Goal: Information Seeking & Learning: Check status

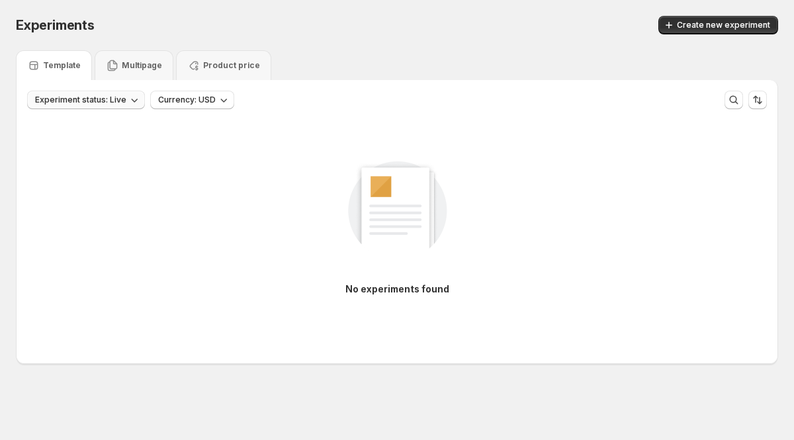
click at [109, 101] on span "Experiment status: Live" at bounding box center [80, 100] width 91 height 11
click at [60, 151] on p "Draft" at bounding box center [58, 148] width 21 height 13
click at [59, 171] on p "Paused" at bounding box center [63, 169] width 31 height 13
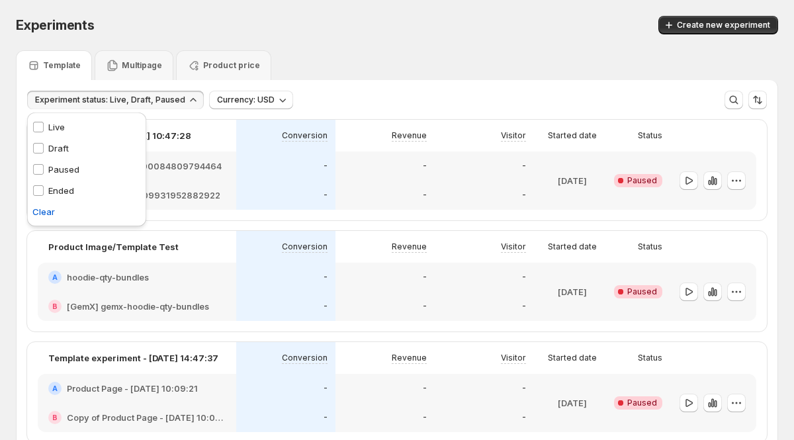
click at [320, 67] on div "Template Multipage Product price" at bounding box center [397, 65] width 762 height 30
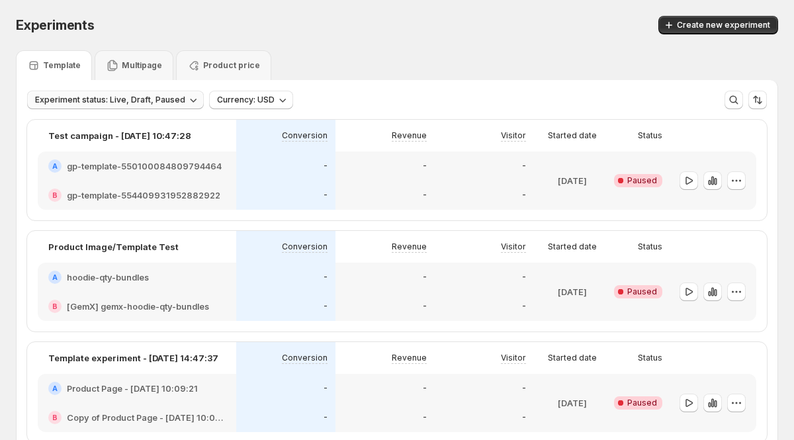
click at [170, 97] on span "Experiment status: Live, Draft, Paused" at bounding box center [110, 100] width 150 height 11
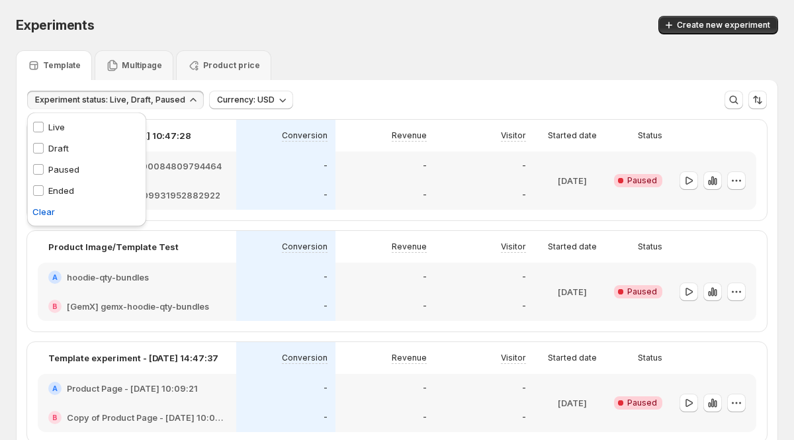
click at [66, 186] on p "Ended" at bounding box center [61, 190] width 26 height 13
click at [422, 77] on div "Template Multipage Product price" at bounding box center [397, 65] width 762 height 30
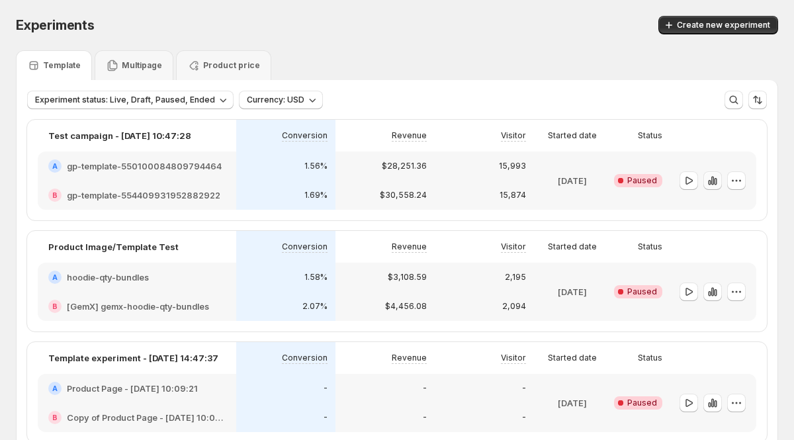
click at [714, 184] on icon "button" at bounding box center [712, 180] width 13 height 13
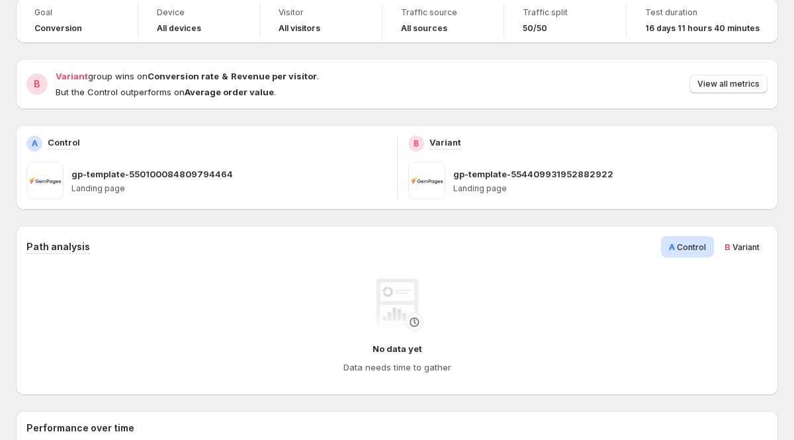
scroll to position [87, 0]
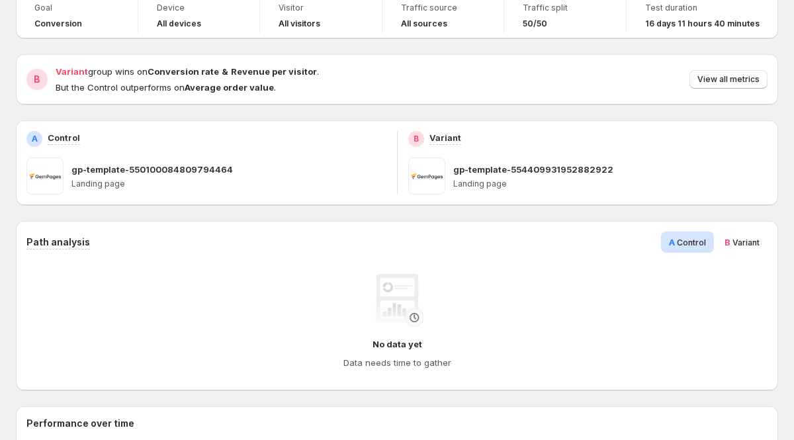
click at [735, 247] on span "B Variant" at bounding box center [742, 242] width 35 height 13
click at [701, 248] on span "A Control" at bounding box center [687, 242] width 37 height 13
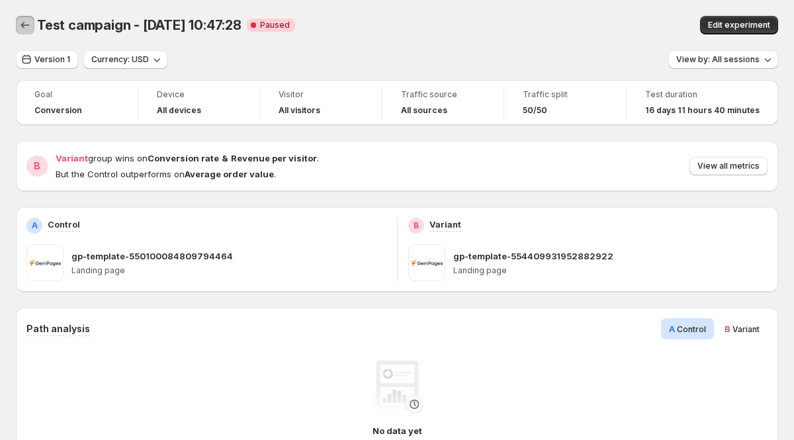
click at [29, 26] on icon "Back" at bounding box center [25, 25] width 13 height 13
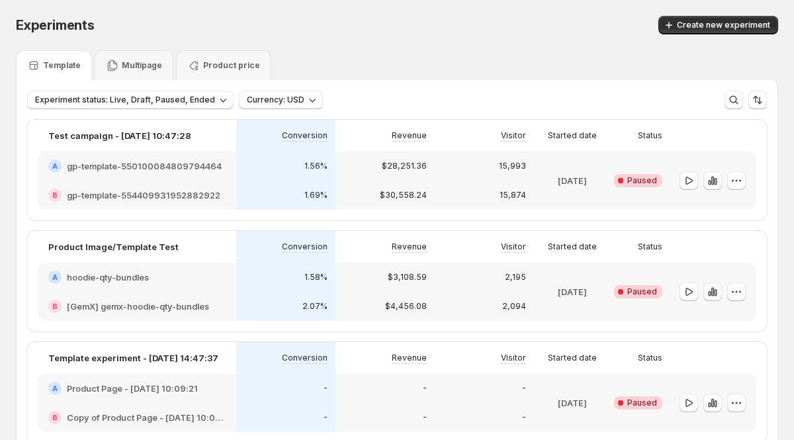
click at [714, 295] on icon "button" at bounding box center [712, 291] width 13 height 13
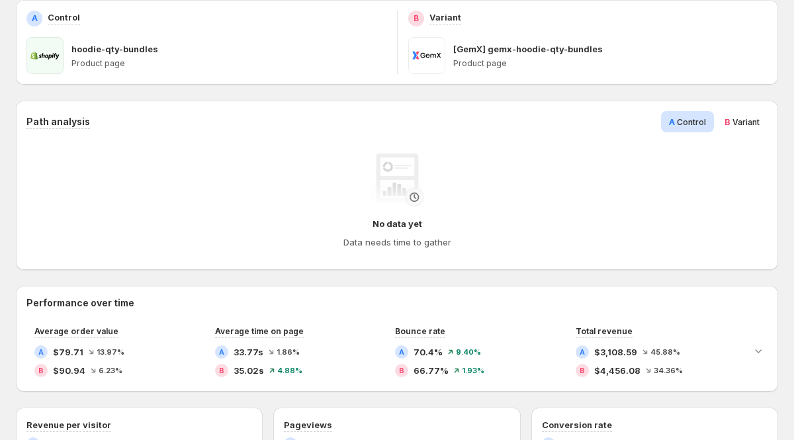
scroll to position [220, 0]
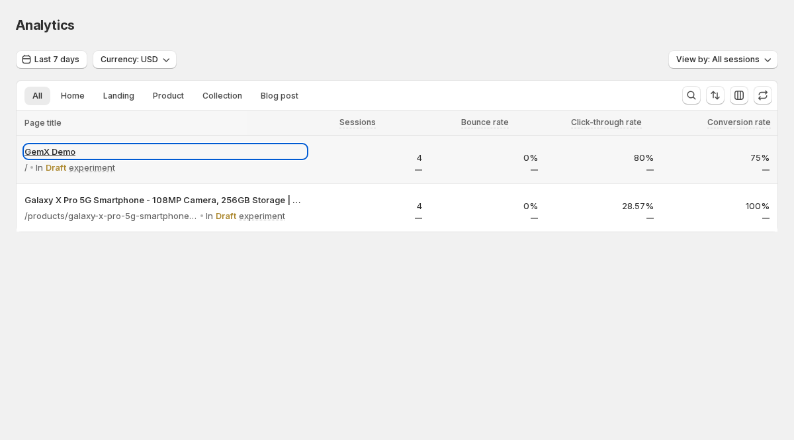
click at [201, 157] on p "GemX Demo" at bounding box center [165, 151] width 282 height 13
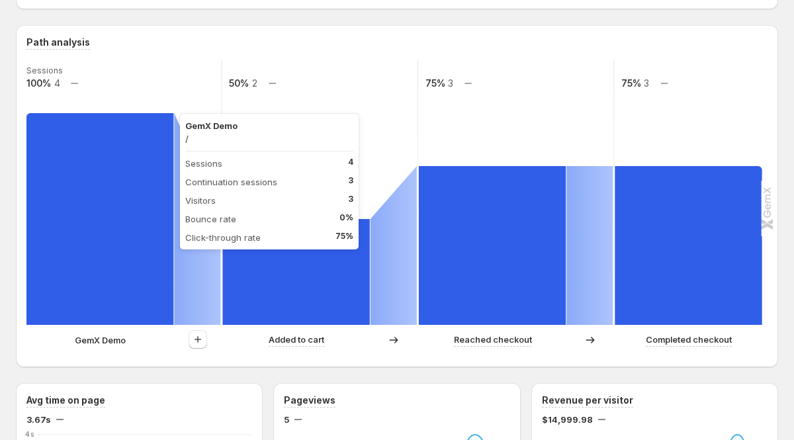
scroll to position [298, 0]
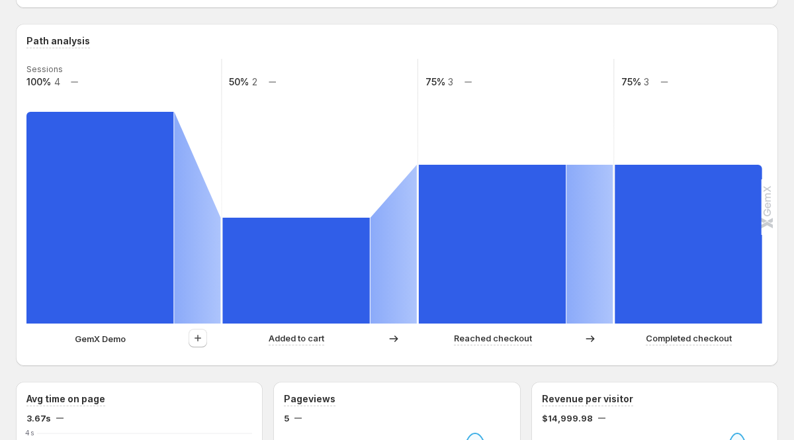
click at [99, 342] on p "GemX Demo" at bounding box center [100, 338] width 51 height 13
click at [105, 339] on p "GemX Demo" at bounding box center [100, 338] width 51 height 13
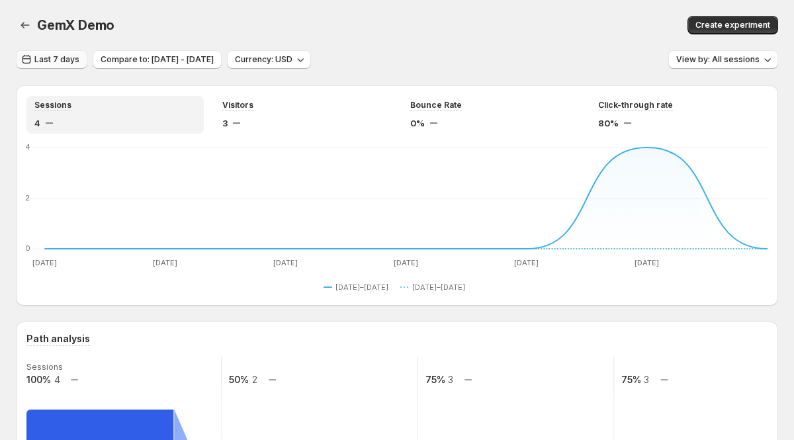
click at [50, 58] on span "Last 7 days" at bounding box center [56, 59] width 45 height 11
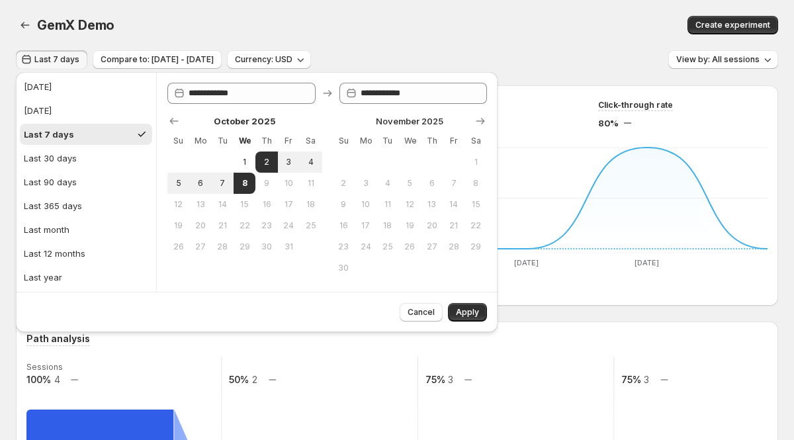
scroll to position [7, 0]
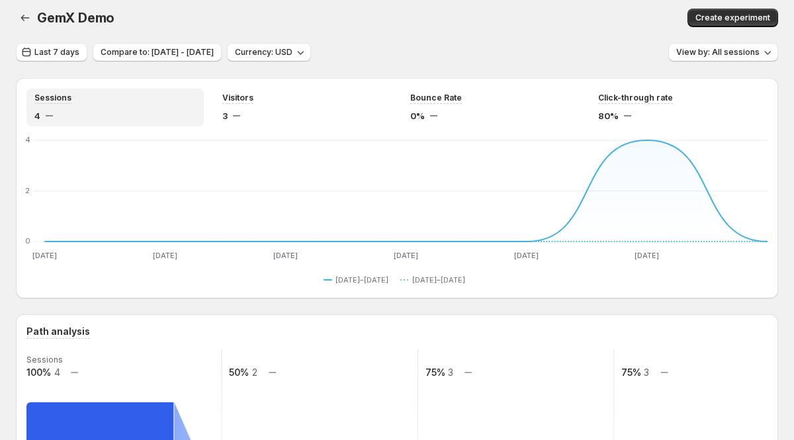
click at [26, 15] on icon "button" at bounding box center [25, 17] width 13 height 13
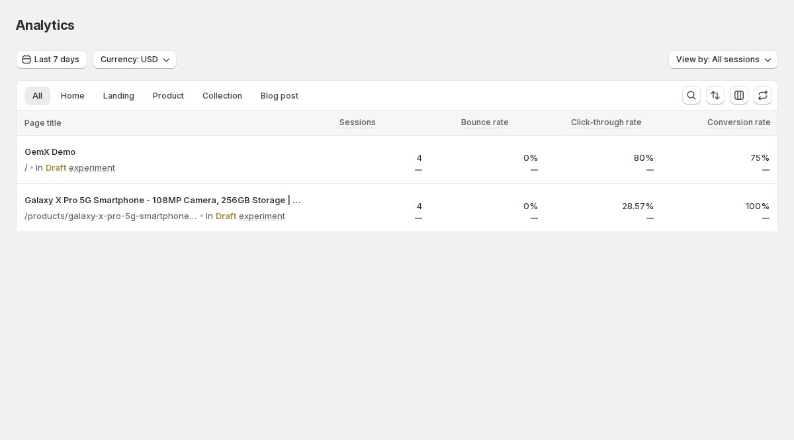
click at [30, 22] on span "Analytics" at bounding box center [45, 25] width 59 height 16
click at [189, 23] on div "Analytics" at bounding box center [397, 25] width 762 height 19
click at [74, 56] on span "Last 7 days" at bounding box center [56, 59] width 45 height 11
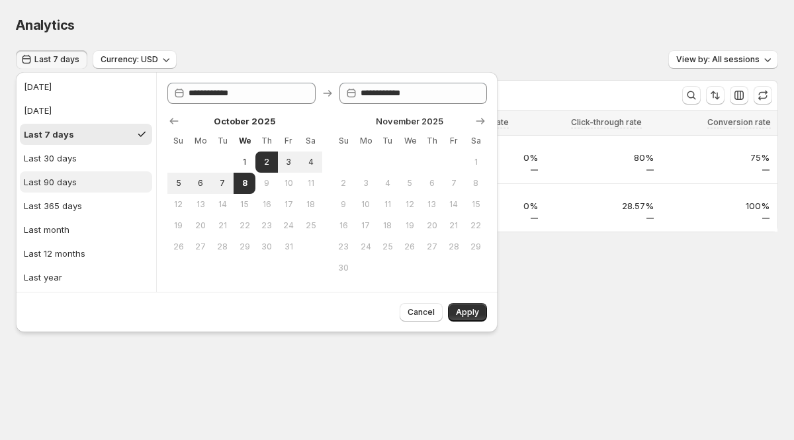
click at [64, 183] on div "Last 90 days" at bounding box center [50, 181] width 53 height 13
type input "**********"
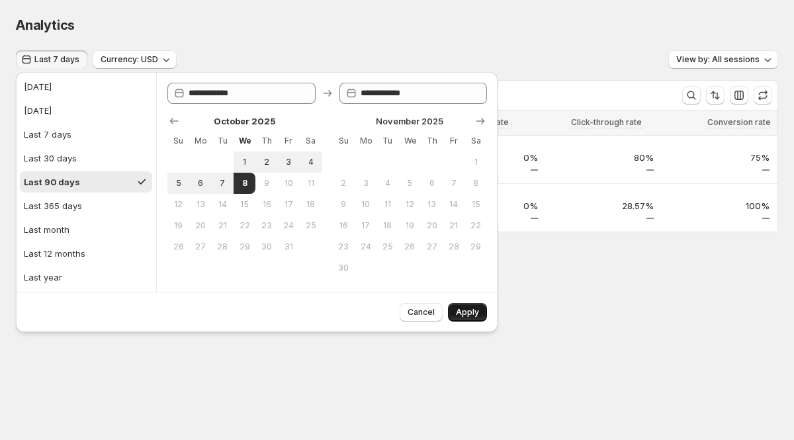
click at [461, 306] on button "Apply" at bounding box center [467, 312] width 39 height 19
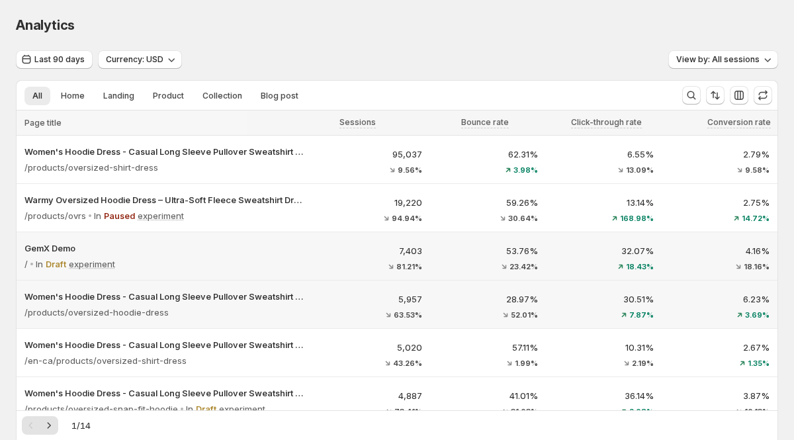
scroll to position [140, 0]
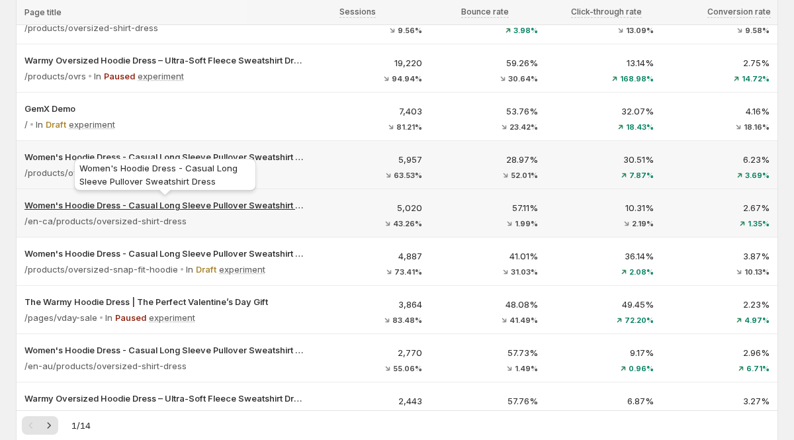
click at [244, 207] on p "Women's Hoodie Dress - Casual Long Sleeve Pullover Sweatshirt Dress" at bounding box center [165, 205] width 282 height 13
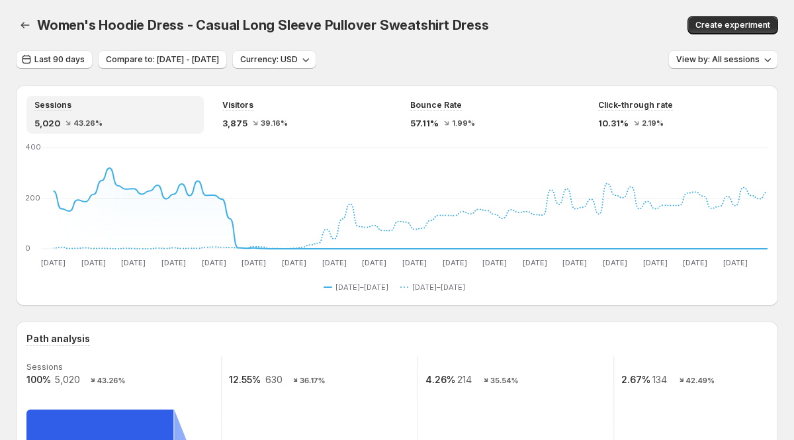
click at [472, 45] on div "Women's Hoodie Dress - Casual Long Sleeve Pullover Sweatshirt Dress. This page …" at bounding box center [397, 25] width 762 height 50
